Goal: Information Seeking & Learning: Learn about a topic

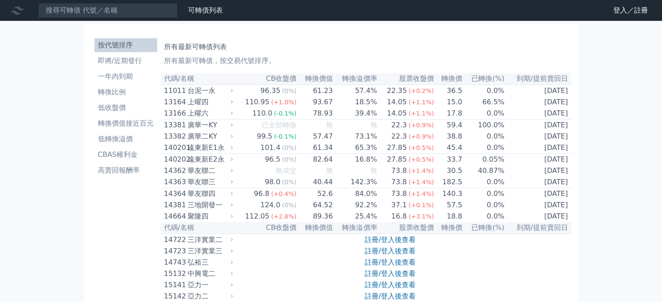
click at [293, 80] on th "CB收盤價" at bounding box center [266, 79] width 62 height 12
click at [617, 7] on link "登入／註冊" at bounding box center [630, 10] width 49 height 14
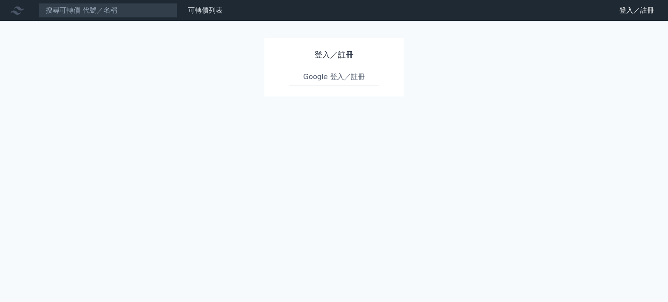
click at [333, 74] on link "Google 登入／註冊" at bounding box center [334, 77] width 90 height 18
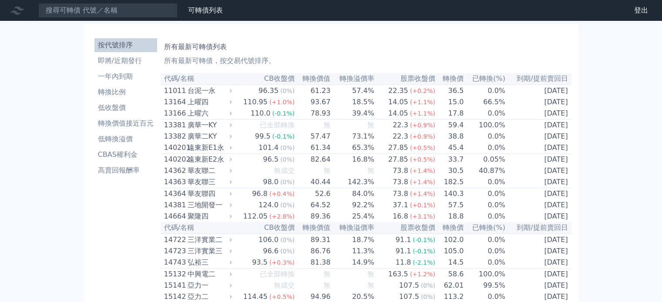
click at [289, 78] on th "CB收盤價" at bounding box center [264, 79] width 61 height 12
click at [277, 84] on th "CB收盤價" at bounding box center [264, 79] width 61 height 12
click at [277, 80] on th "CB收盤價" at bounding box center [264, 79] width 61 height 12
click at [141, 175] on li "高賣回報酬率" at bounding box center [125, 170] width 63 height 10
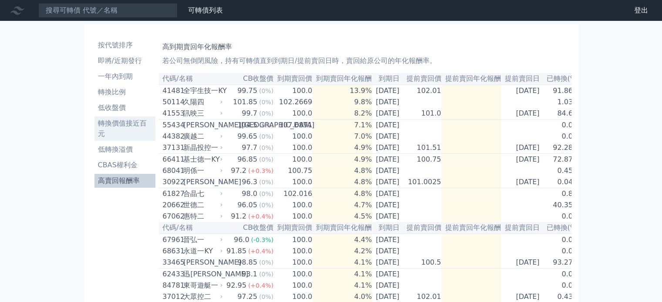
click at [146, 126] on li "轉換價值接近百元" at bounding box center [124, 128] width 61 height 21
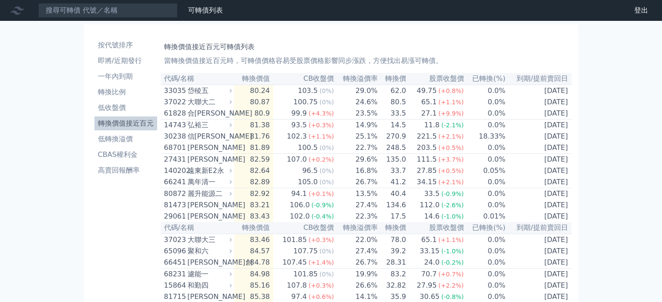
click at [335, 76] on th "轉換溢價率" at bounding box center [355, 79] width 43 height 12
click at [324, 79] on th "CB收盤價" at bounding box center [303, 79] width 61 height 12
click at [145, 60] on li "即將/近期發行" at bounding box center [125, 61] width 63 height 10
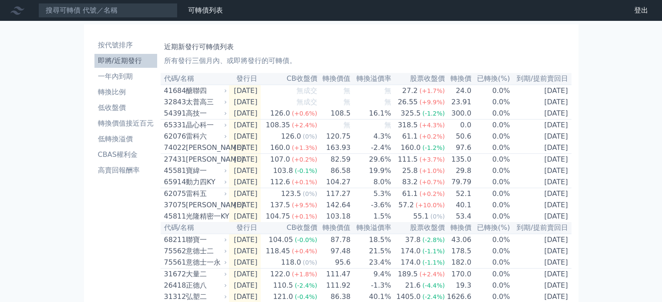
click at [261, 78] on th "發行日" at bounding box center [245, 79] width 32 height 12
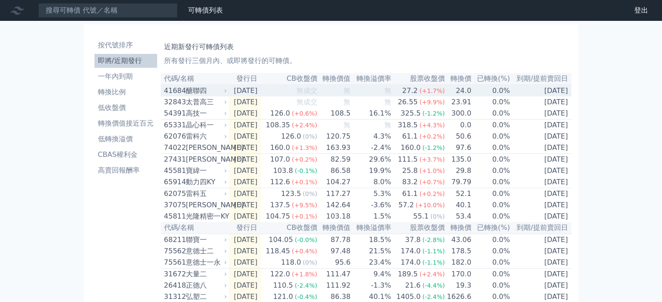
click at [261, 90] on td "[DATE]" at bounding box center [245, 91] width 32 height 12
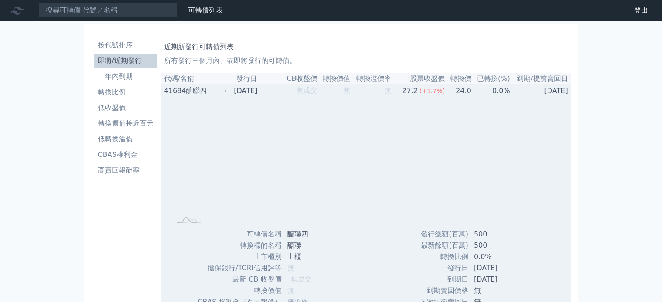
click at [261, 90] on td "[DATE]" at bounding box center [245, 91] width 32 height 12
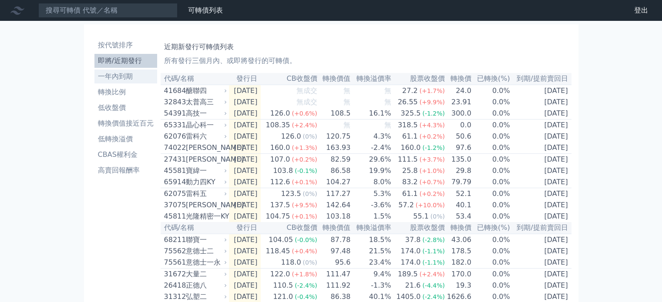
click at [138, 78] on li "一年內到期" at bounding box center [125, 76] width 63 height 10
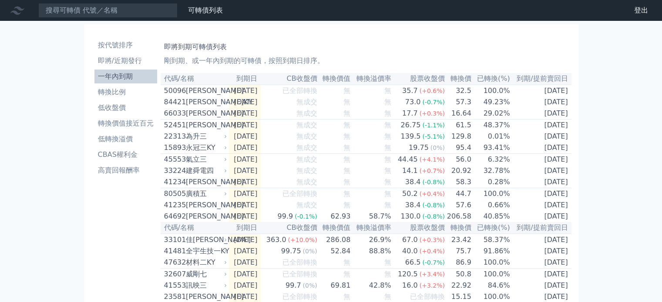
click at [198, 58] on p "剛到期、或一年內到期的可轉債，按照到期日排序。" at bounding box center [366, 61] width 404 height 10
click at [129, 43] on li "按代號排序" at bounding box center [125, 45] width 63 height 10
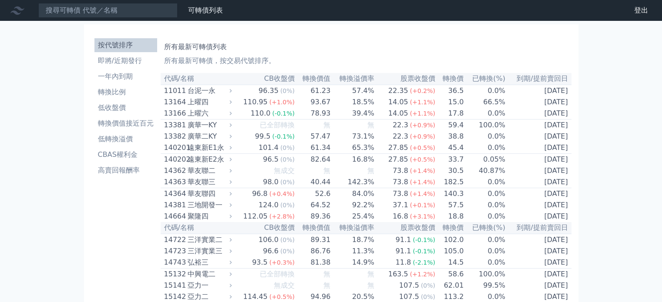
click at [287, 78] on th "CB收盤價" at bounding box center [264, 79] width 61 height 12
click at [287, 77] on th "CB收盤價" at bounding box center [264, 79] width 61 height 12
drag, startPoint x: 203, startPoint y: 3, endPoint x: 204, endPoint y: 9, distance: 6.2
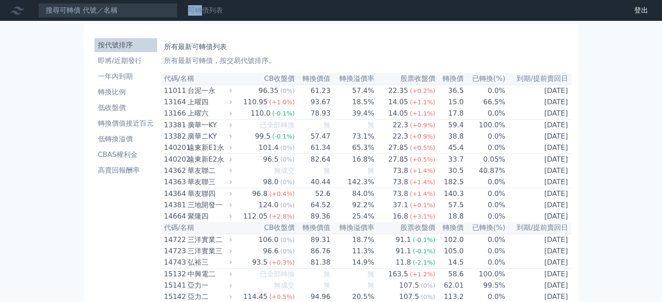
click at [204, 9] on div "可轉債列表 財務數據" at bounding box center [113, 10] width 226 height 15
click at [204, 9] on link "可轉債列表" at bounding box center [205, 10] width 35 height 8
click at [0, 0] on link "財務數據" at bounding box center [0, 0] width 0 height 0
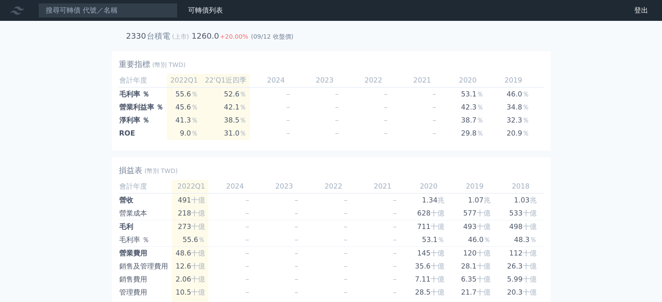
click at [215, 12] on link "可轉債列表" at bounding box center [205, 10] width 35 height 8
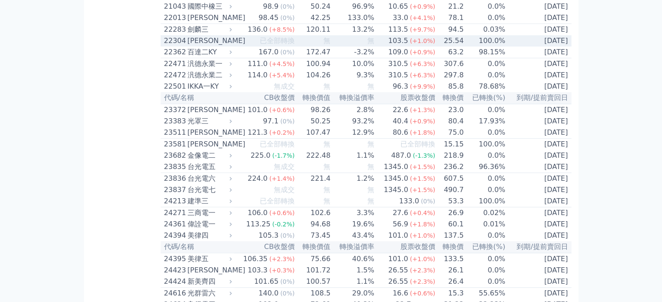
scroll to position [580, 0]
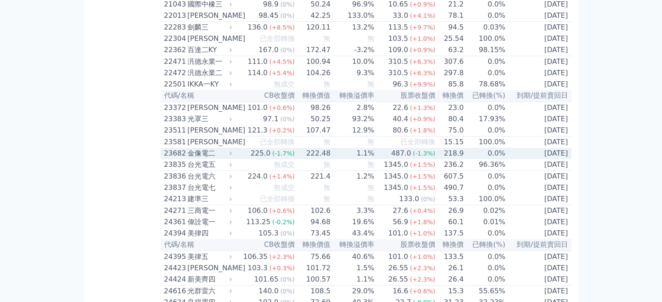
click at [271, 159] on div "225.0" at bounding box center [260, 153] width 23 height 10
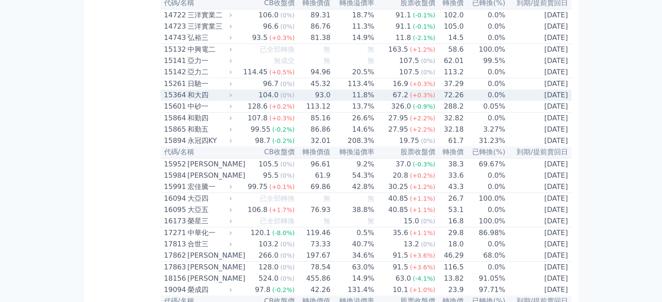
scroll to position [232, 0]
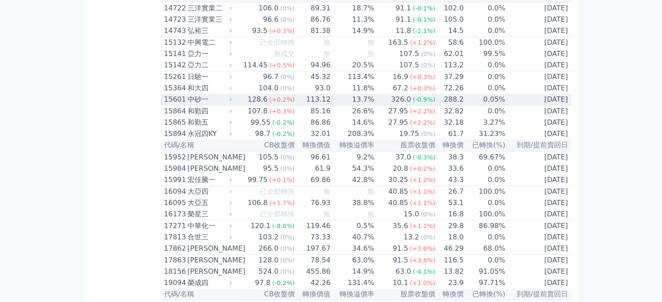
click at [286, 105] on div "(+0.2%)" at bounding box center [281, 99] width 25 height 10
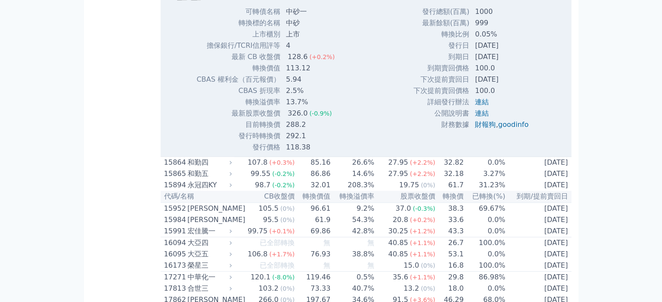
scroll to position [464, 0]
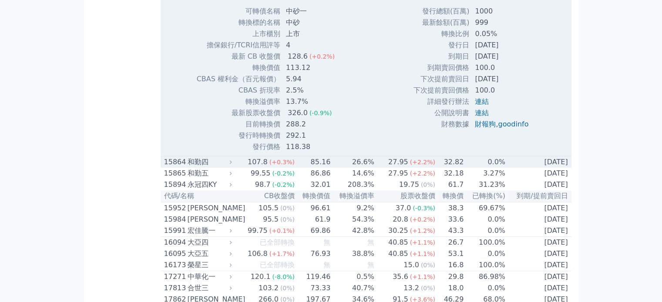
click at [297, 168] on td "85.16" at bounding box center [313, 163] width 36 height 12
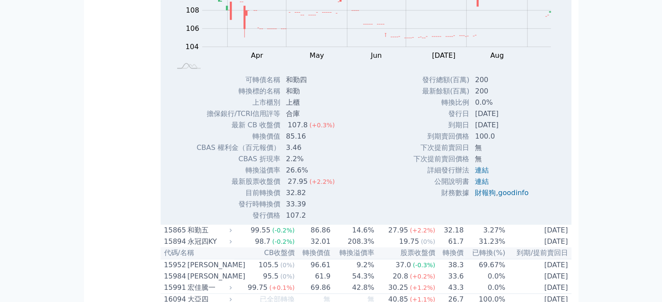
scroll to position [696, 0]
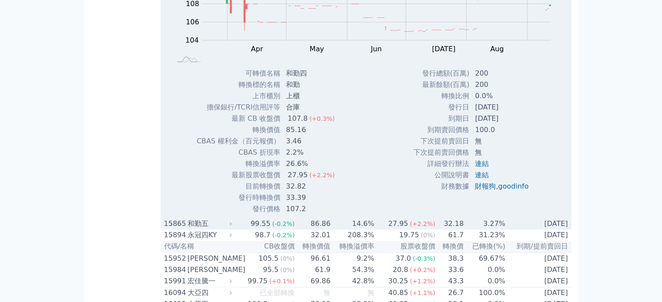
click at [253, 229] on div "99.55" at bounding box center [260, 224] width 23 height 10
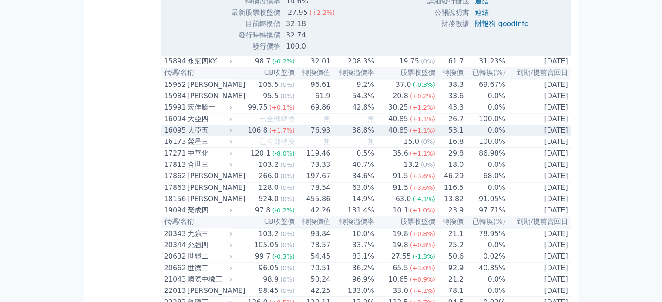
scroll to position [1160, 0]
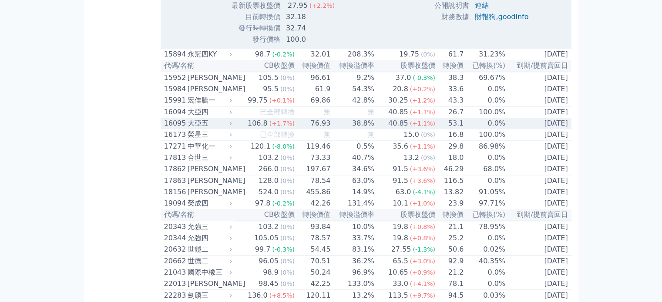
click at [258, 129] on div "106.8" at bounding box center [257, 123] width 23 height 10
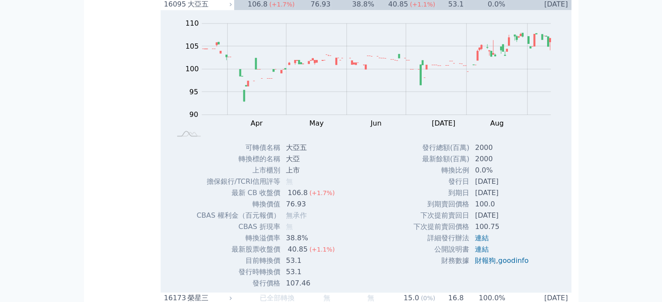
scroll to position [1276, 0]
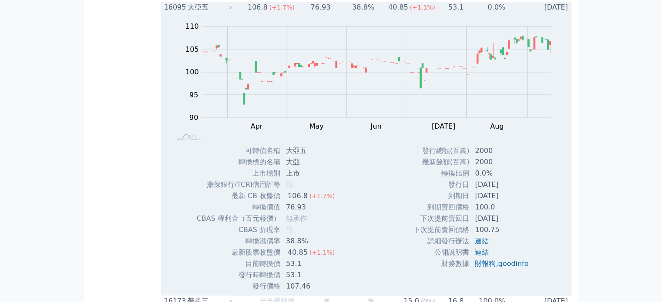
click at [269, 13] on div "106.8" at bounding box center [257, 7] width 23 height 10
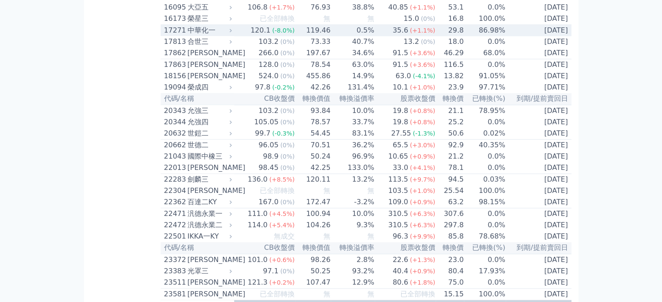
click at [254, 36] on div "120.1" at bounding box center [260, 30] width 23 height 10
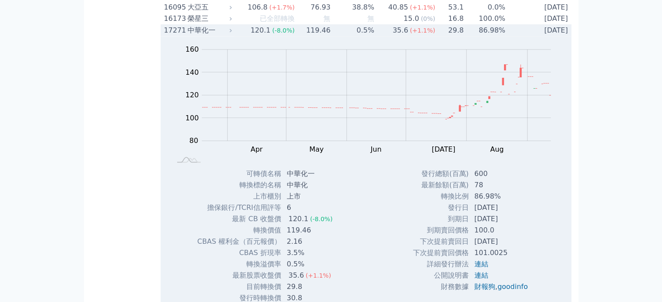
click at [254, 36] on div "120.1" at bounding box center [260, 30] width 23 height 10
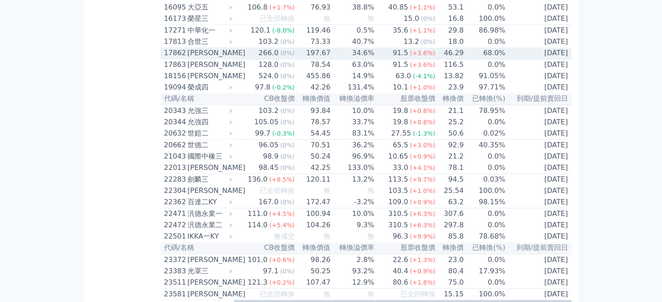
click at [251, 59] on td "266.0 (0%)" at bounding box center [264, 53] width 61 height 12
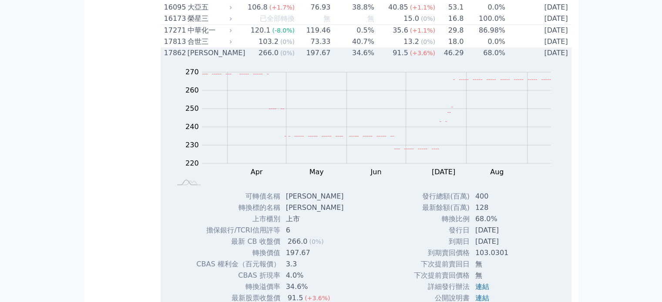
click at [250, 59] on td "266.0 (0%)" at bounding box center [264, 52] width 61 height 11
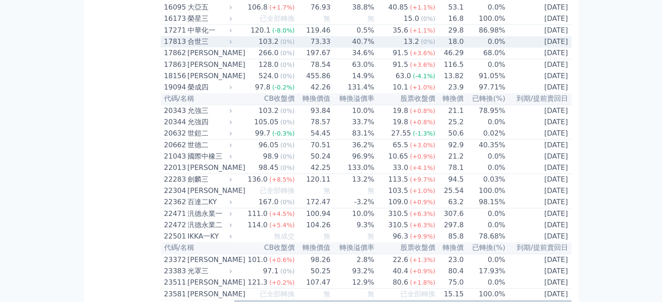
click at [256, 47] on td "103.2 (0%)" at bounding box center [264, 41] width 61 height 11
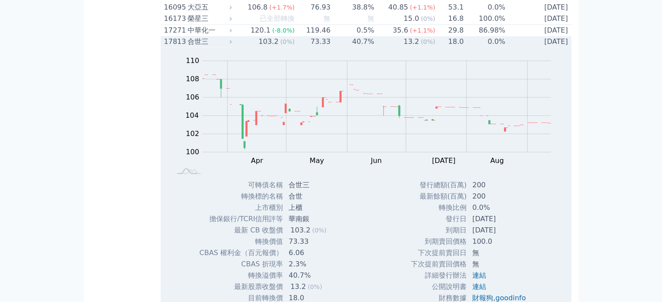
click at [247, 47] on td "103.2 (0%)" at bounding box center [264, 41] width 61 height 11
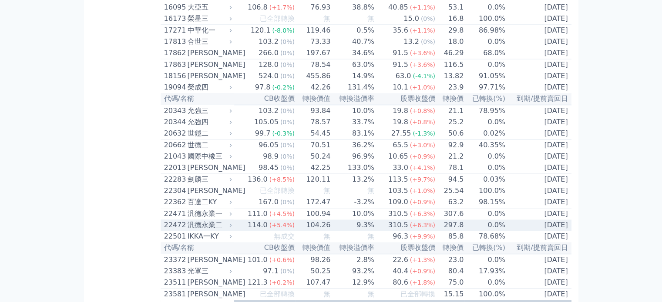
click at [287, 229] on span "(+5.4%)" at bounding box center [281, 225] width 25 height 7
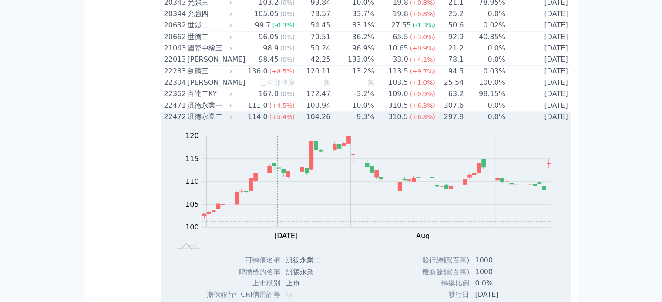
scroll to position [1392, 0]
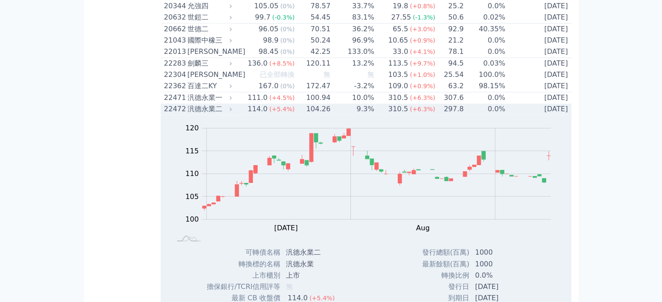
click at [257, 114] on div "114.0" at bounding box center [257, 109] width 23 height 10
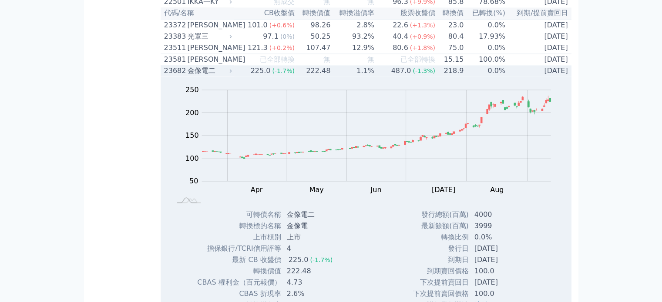
scroll to position [1507, 0]
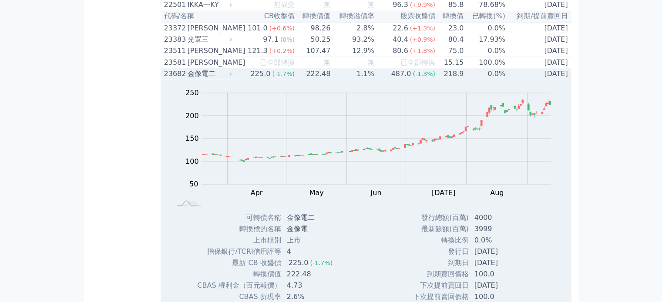
click at [256, 79] on div "225.0" at bounding box center [260, 74] width 23 height 10
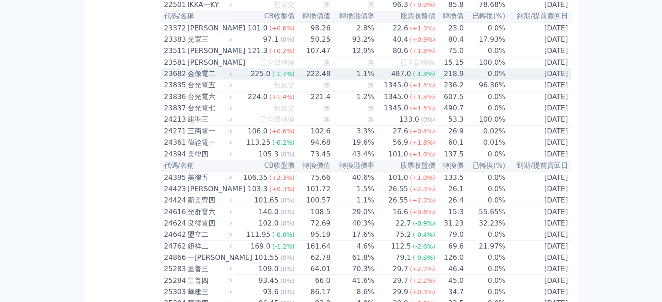
click at [256, 79] on div "225.0" at bounding box center [260, 74] width 23 height 10
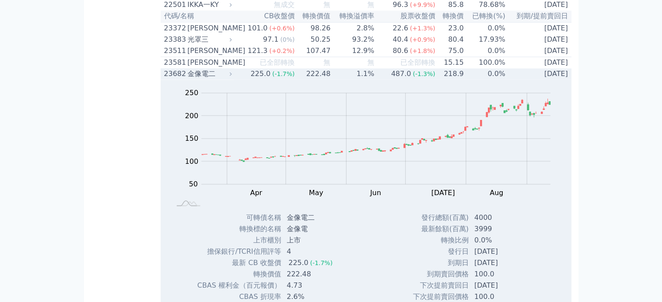
click at [256, 79] on div "225.0" at bounding box center [260, 74] width 23 height 10
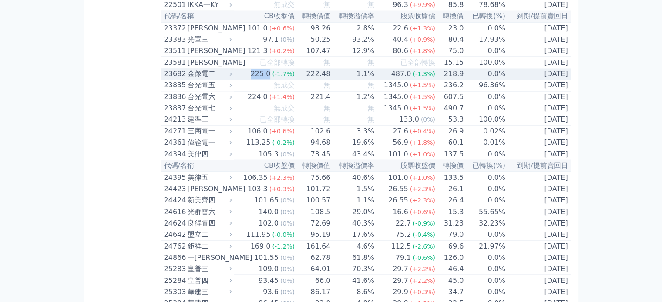
click at [256, 79] on div "225.0" at bounding box center [260, 74] width 23 height 10
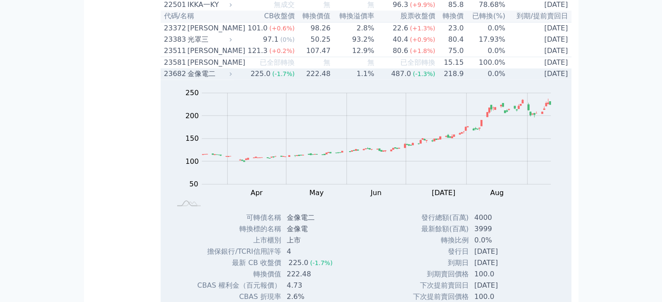
click at [247, 80] on td "225.0 (-1.7%)" at bounding box center [264, 73] width 61 height 11
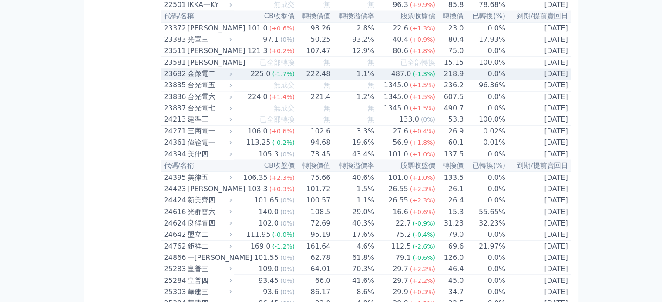
click at [247, 80] on td "225.0 (-1.7%)" at bounding box center [264, 73] width 61 height 11
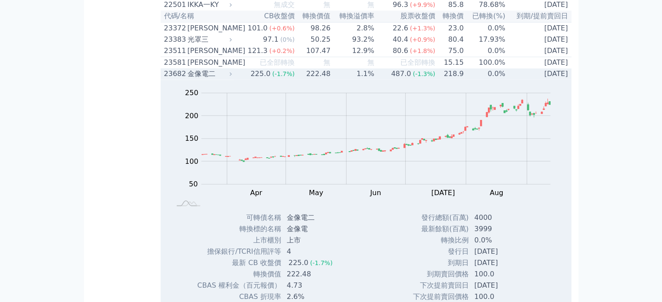
click at [253, 79] on div "225.0" at bounding box center [260, 74] width 23 height 10
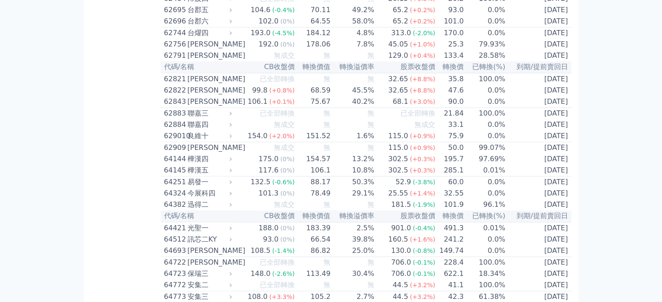
scroll to position [4175, 0]
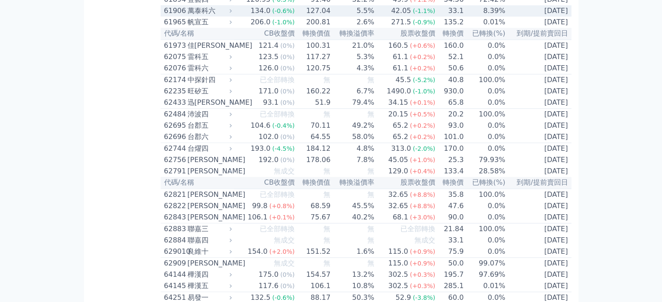
click at [249, 17] on td "134.0 (-0.6%)" at bounding box center [264, 10] width 61 height 11
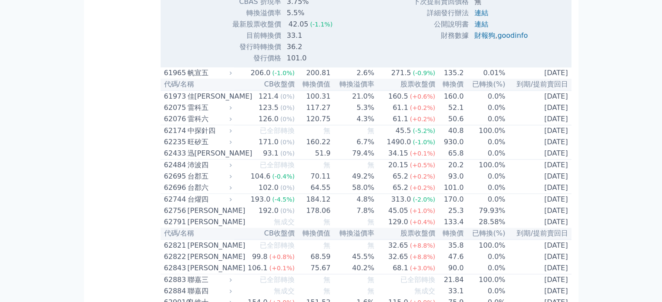
scroll to position [4291, 0]
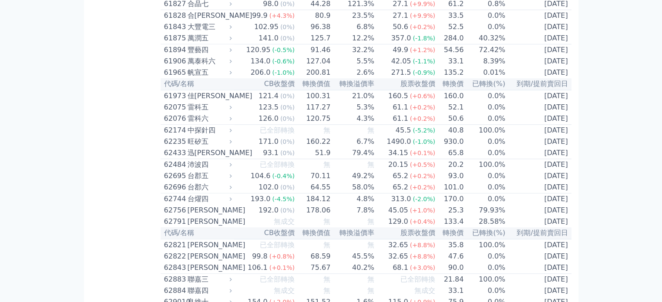
scroll to position [150, 0]
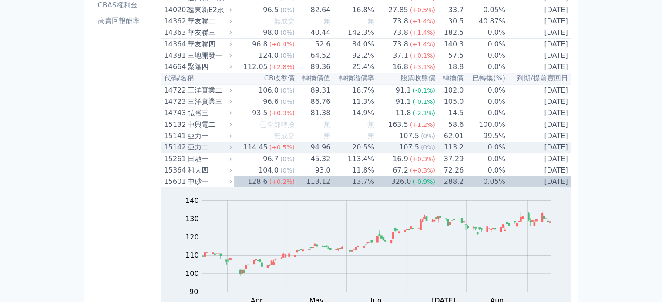
click at [222, 153] on div "亞力二" at bounding box center [208, 147] width 43 height 10
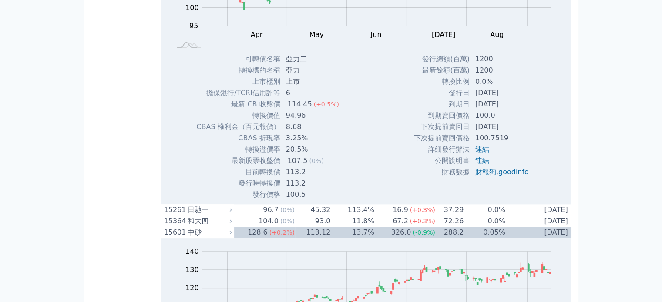
scroll to position [266, 0]
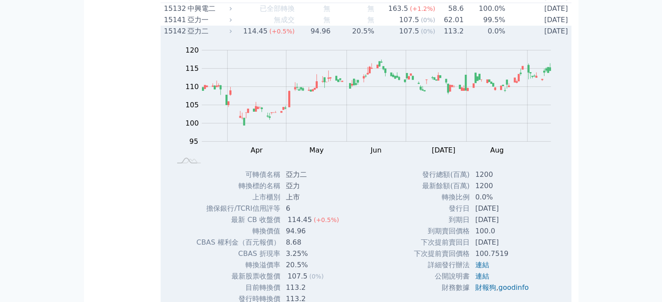
click at [292, 35] on span "(+0.5%)" at bounding box center [281, 31] width 25 height 7
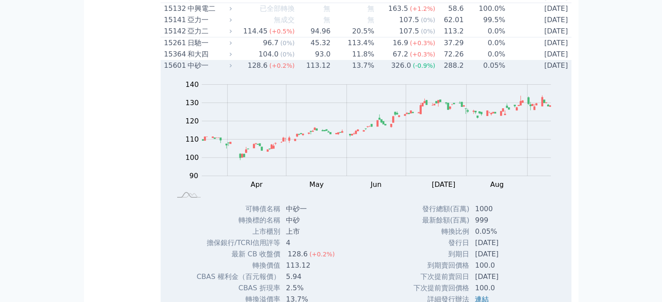
click at [261, 71] on div "128.6" at bounding box center [257, 65] width 23 height 10
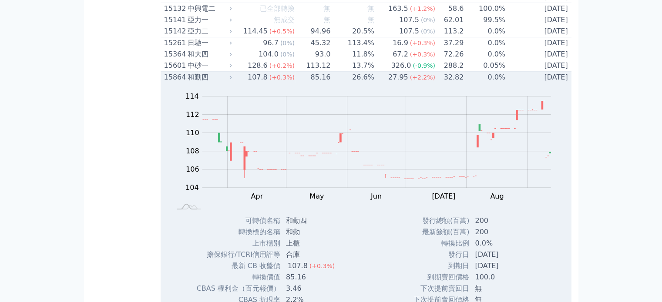
click at [249, 84] on td "107.8 (+0.3%)" at bounding box center [264, 78] width 61 height 12
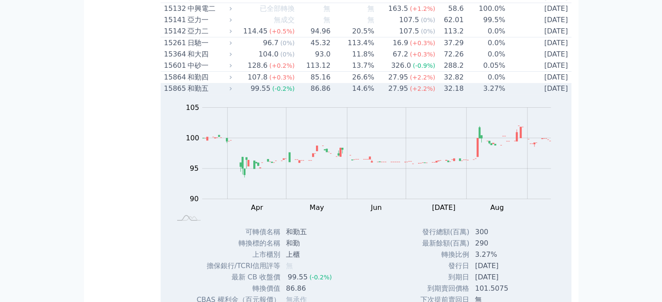
click at [244, 94] on td "99.55 (-0.2%)" at bounding box center [264, 88] width 61 height 11
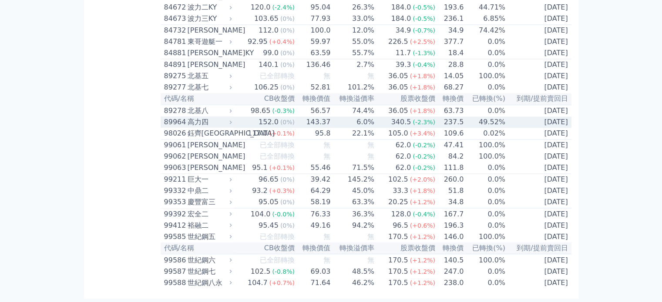
scroll to position [5000, 0]
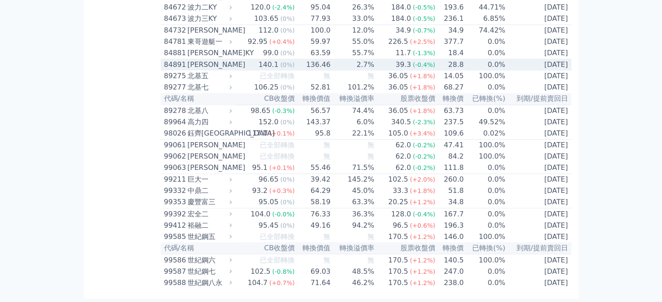
click at [287, 68] on span "(0%)" at bounding box center [287, 64] width 14 height 7
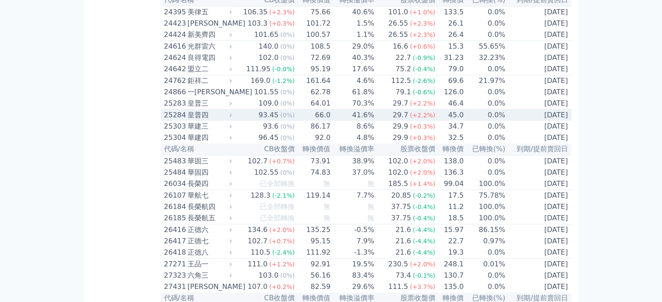
scroll to position [384, 0]
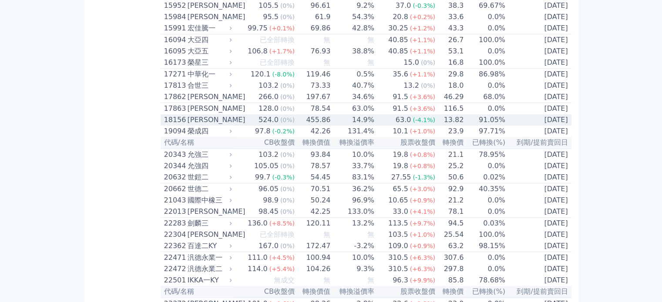
click at [257, 126] on td "524.0 (0%)" at bounding box center [264, 119] width 61 height 11
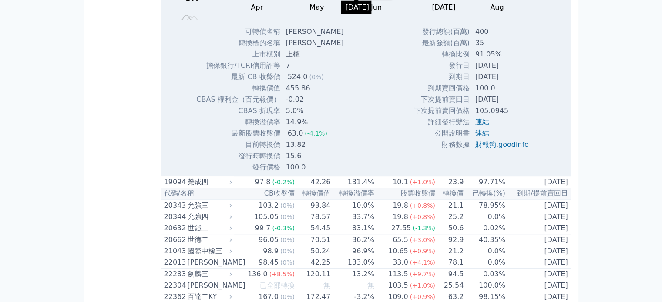
scroll to position [499, 0]
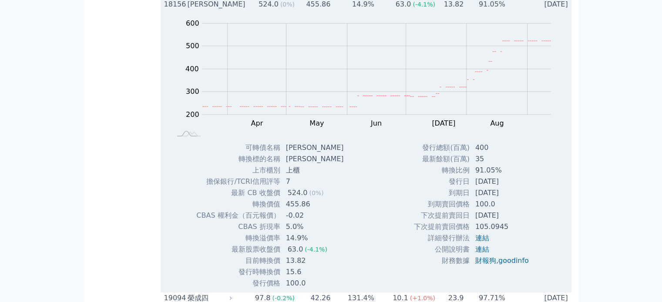
click at [222, 10] on div "[PERSON_NAME]" at bounding box center [208, 4] width 43 height 10
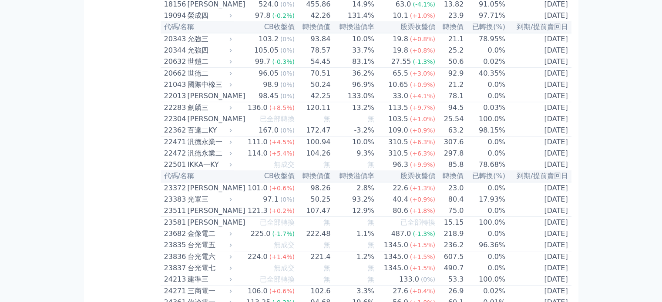
scroll to position [1135, 0]
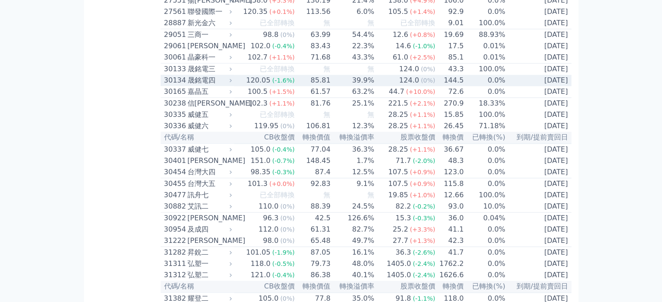
click at [231, 83] on icon at bounding box center [230, 80] width 6 height 6
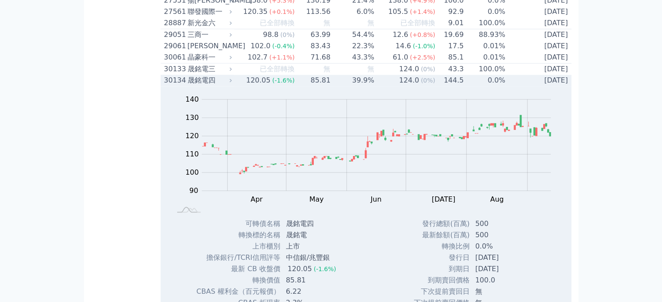
click at [258, 86] on div "120.05" at bounding box center [258, 80] width 28 height 10
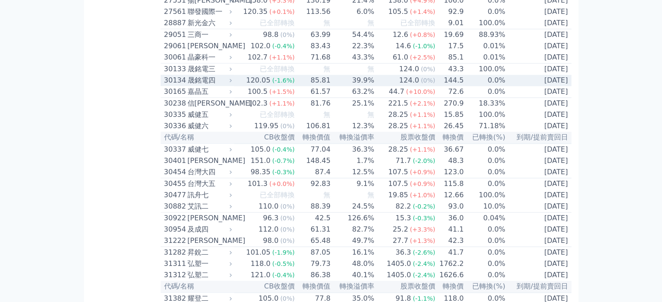
click at [258, 86] on div "120.05" at bounding box center [258, 80] width 28 height 10
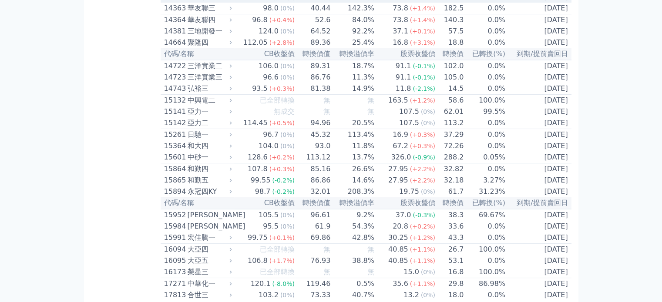
scroll to position [232, 0]
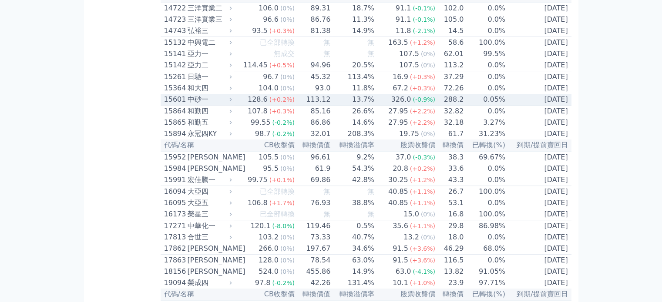
click at [290, 105] on div "(+0.2%)" at bounding box center [281, 99] width 25 height 10
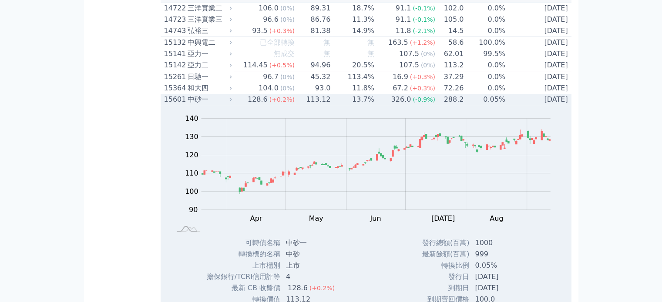
click at [273, 103] on span "(+0.2%)" at bounding box center [281, 99] width 25 height 7
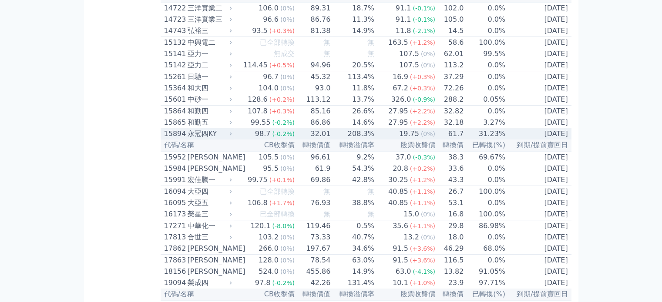
click at [266, 139] on div "98.7" at bounding box center [262, 134] width 19 height 10
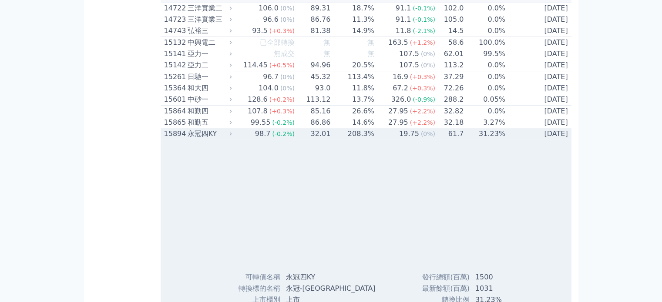
click at [266, 139] on div "98.7" at bounding box center [262, 134] width 19 height 10
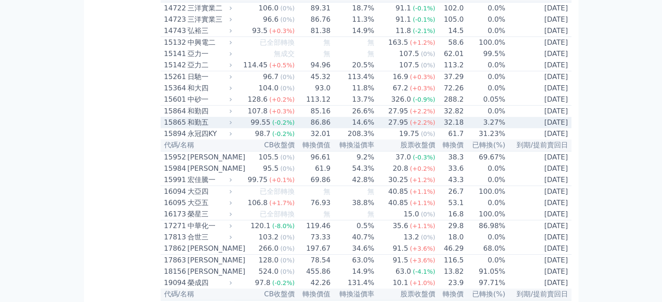
click at [267, 128] on div "99.55" at bounding box center [260, 122] width 23 height 10
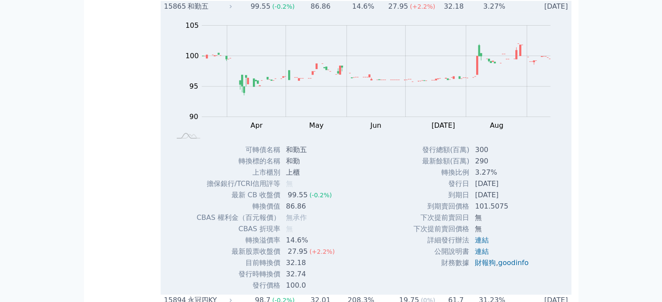
scroll to position [464, 0]
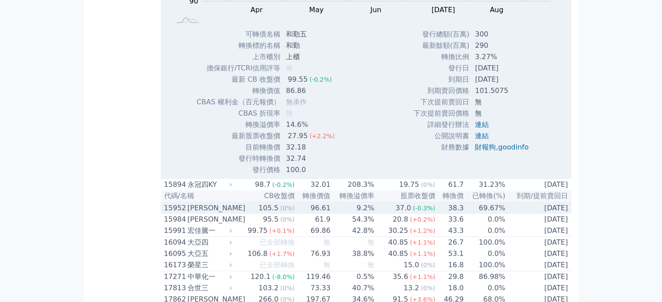
click at [259, 214] on div "105.5" at bounding box center [268, 208] width 23 height 10
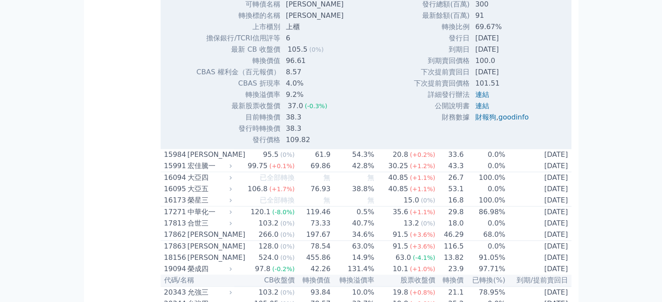
scroll to position [812, 0]
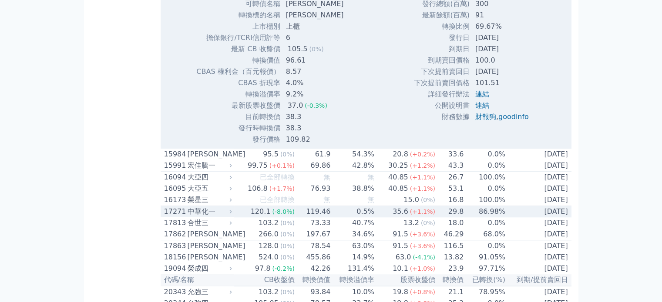
click at [292, 215] on span "(-8.0%)" at bounding box center [283, 211] width 23 height 7
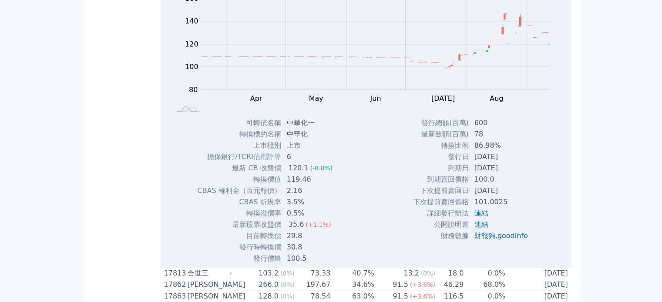
scroll to position [1276, 0]
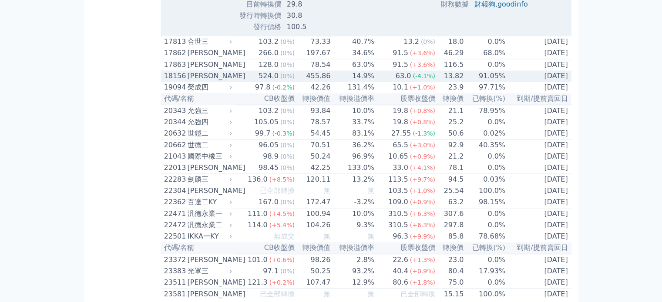
click at [277, 81] on div "524.0" at bounding box center [268, 76] width 23 height 10
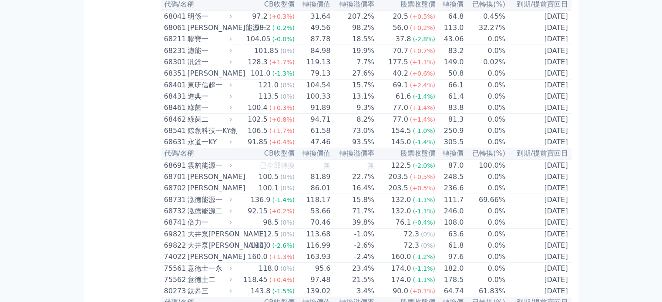
scroll to position [4925, 0]
